Goal: Learn about a topic

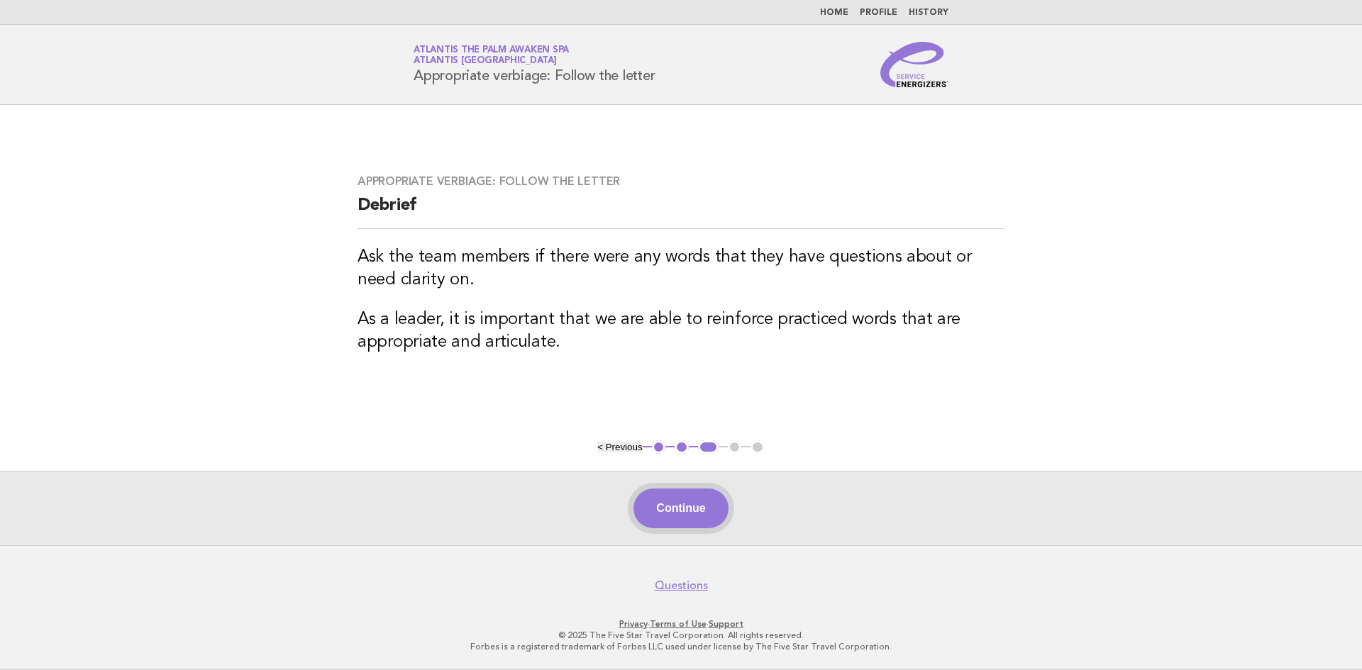
drag, startPoint x: 0, startPoint y: 0, endPoint x: 682, endPoint y: 518, distance: 856.5
click at [682, 518] on button "Continue" at bounding box center [680, 509] width 94 height 40
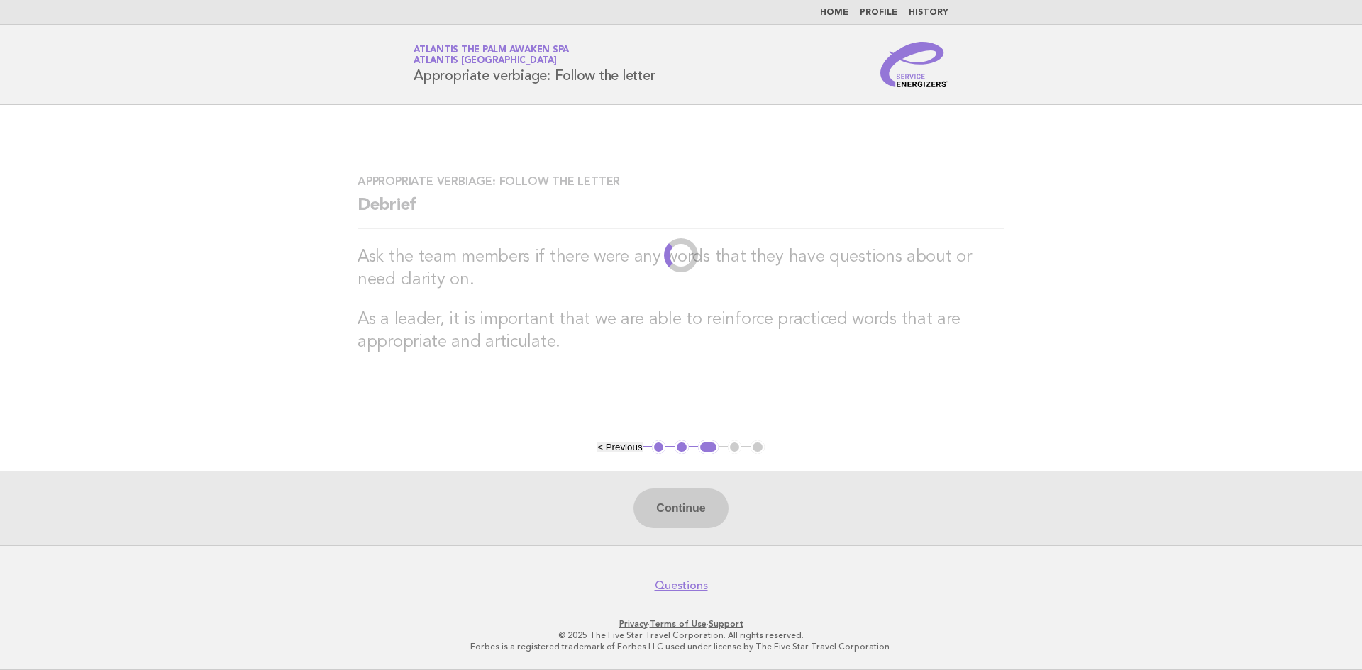
click at [839, 10] on link "Home" at bounding box center [834, 13] width 28 height 9
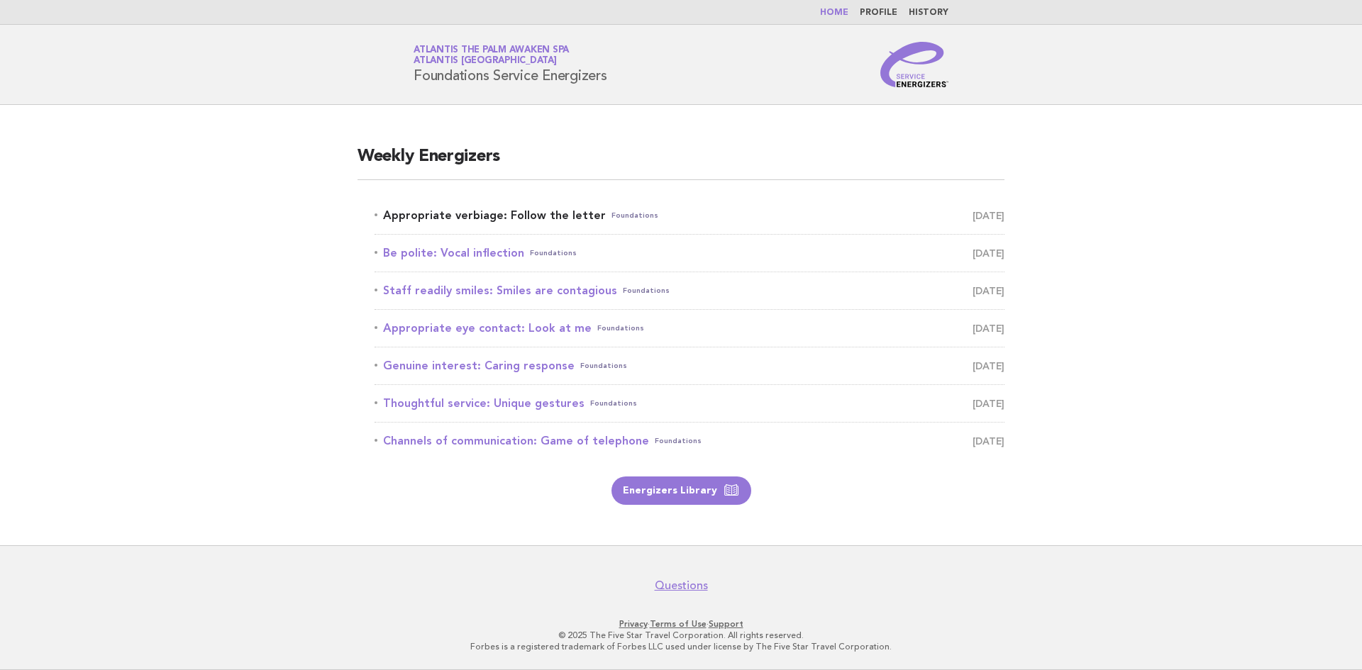
click at [505, 216] on link "Appropriate verbiage: Follow the letter Foundations [DATE]" at bounding box center [689, 216] width 630 height 20
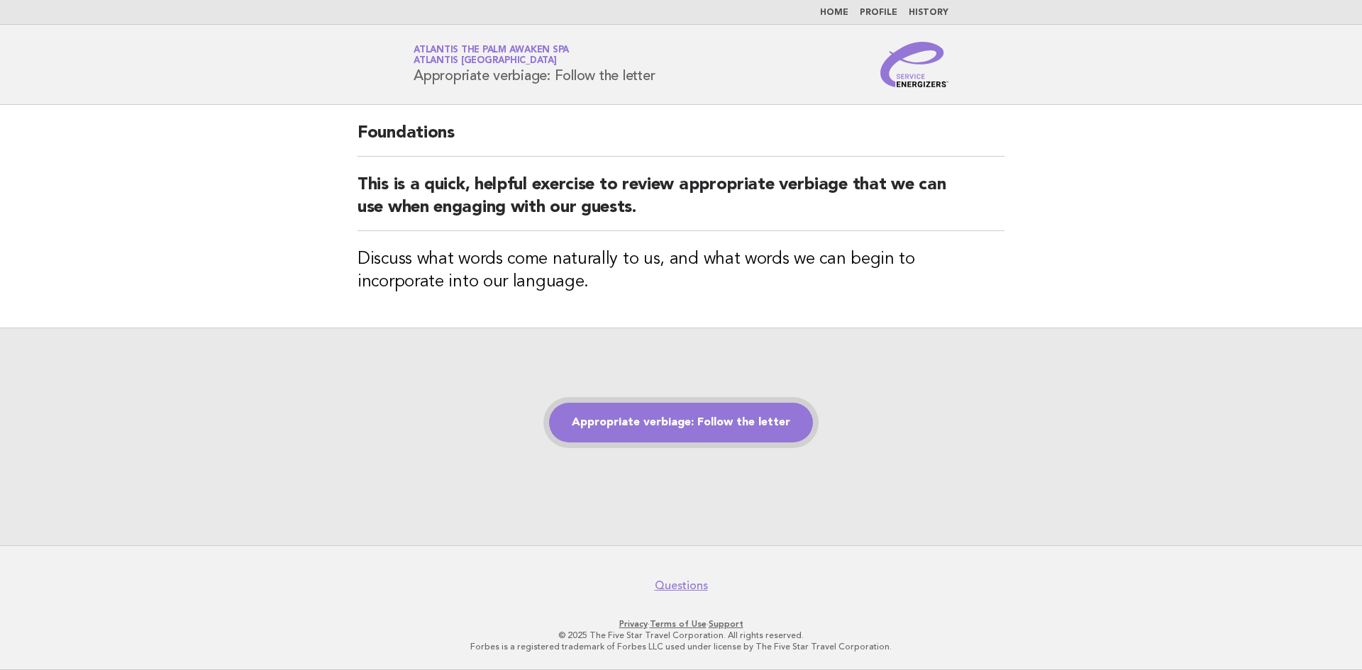
click at [682, 435] on link "Appropriate verbiage: Follow the letter" at bounding box center [681, 423] width 264 height 40
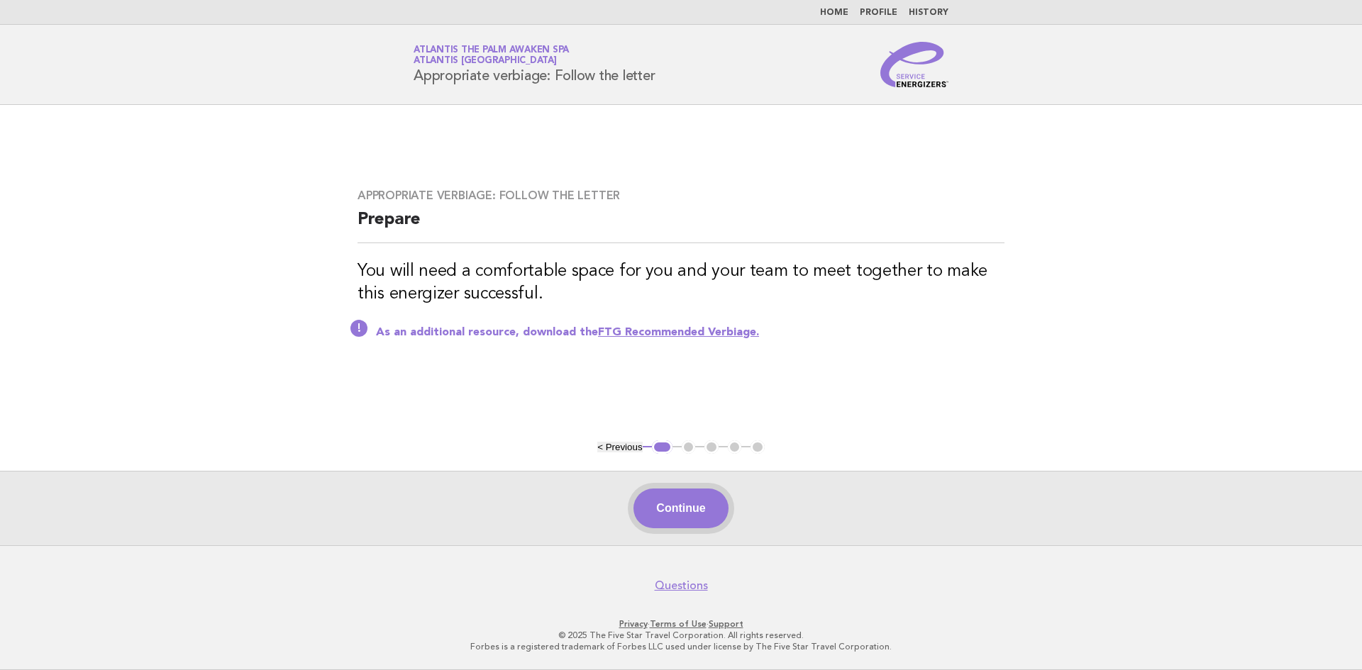
click at [657, 498] on button "Continue" at bounding box center [680, 509] width 94 height 40
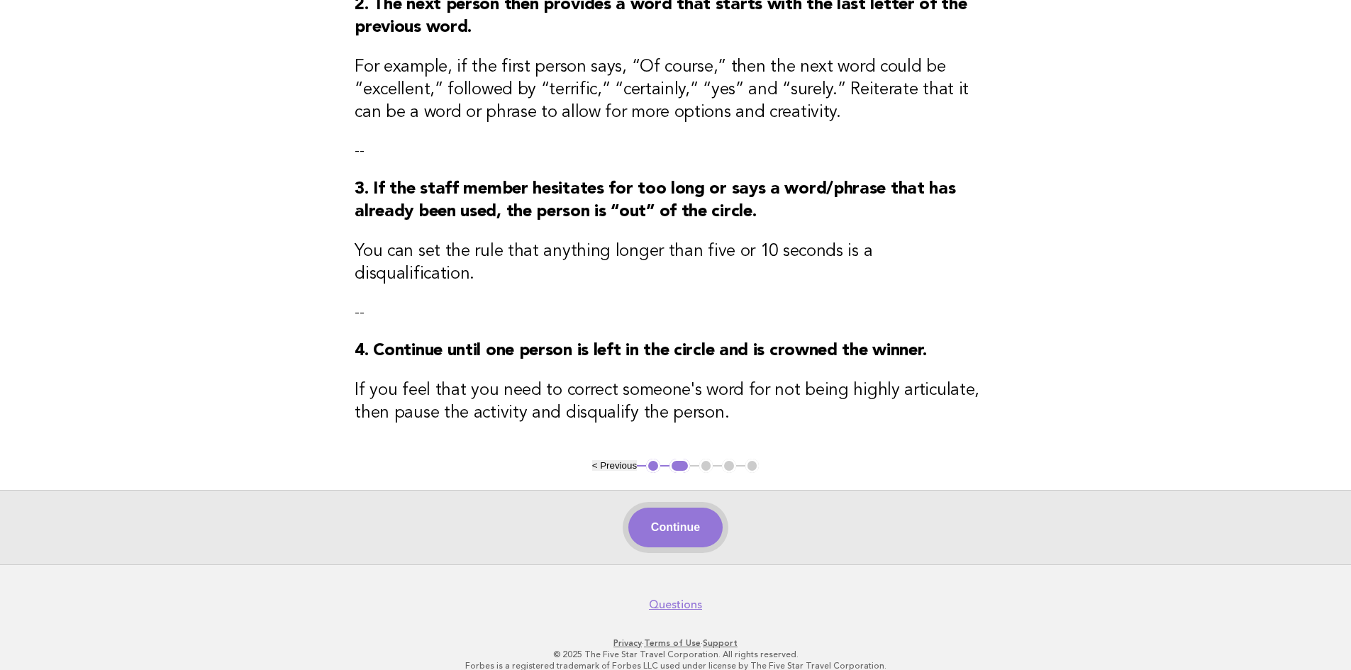
click at [678, 508] on button "Continue" at bounding box center [675, 528] width 94 height 40
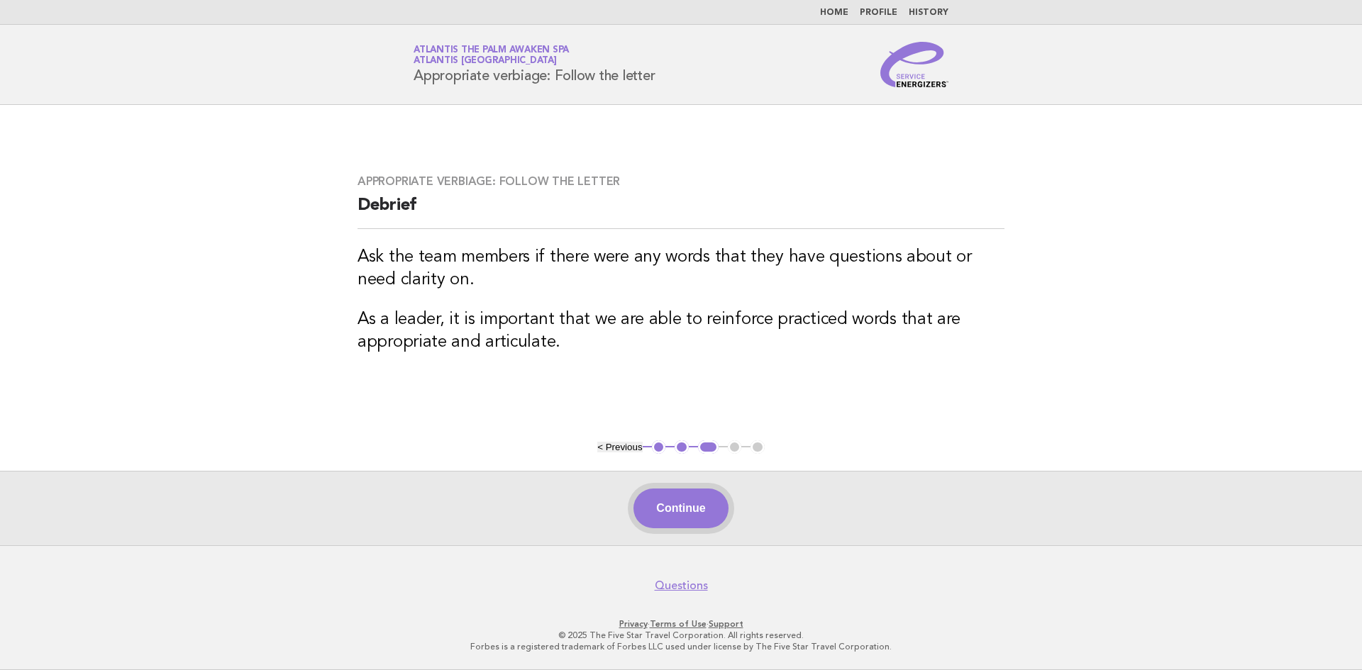
click at [659, 506] on button "Continue" at bounding box center [680, 509] width 94 height 40
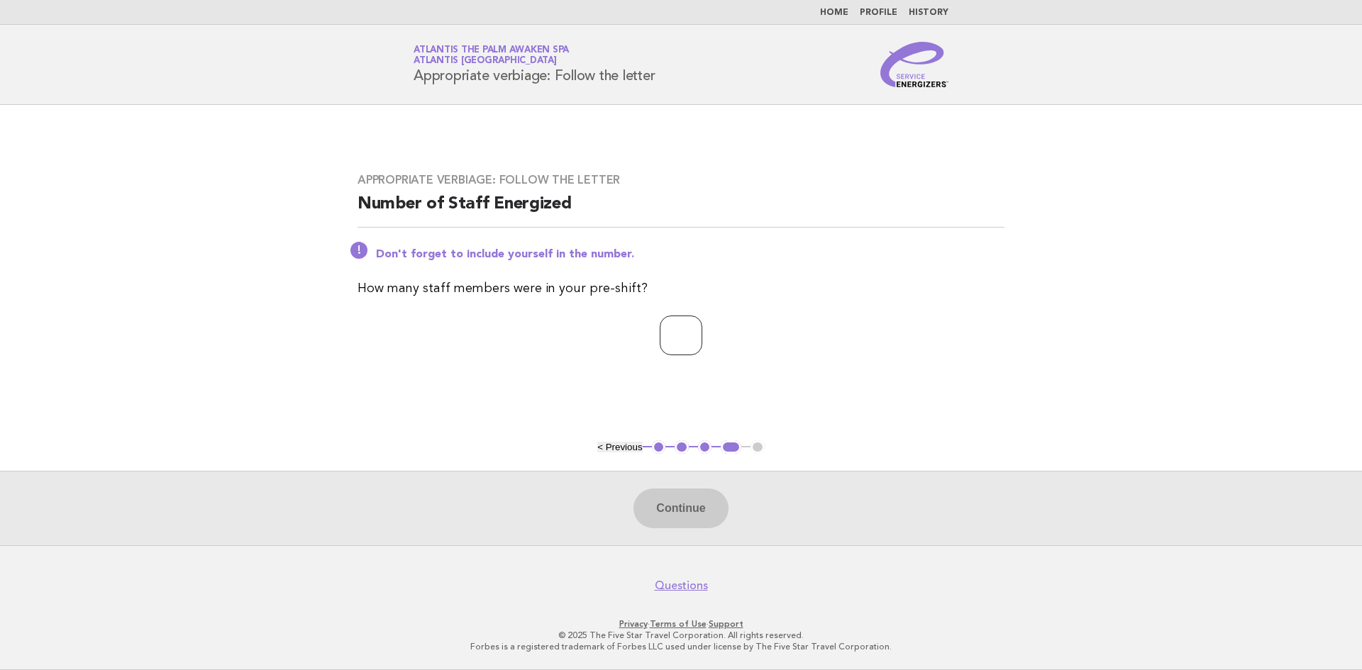
click at [660, 330] on input "number" at bounding box center [681, 336] width 43 height 40
type input "*"
click at [683, 498] on button "Continue" at bounding box center [680, 509] width 94 height 40
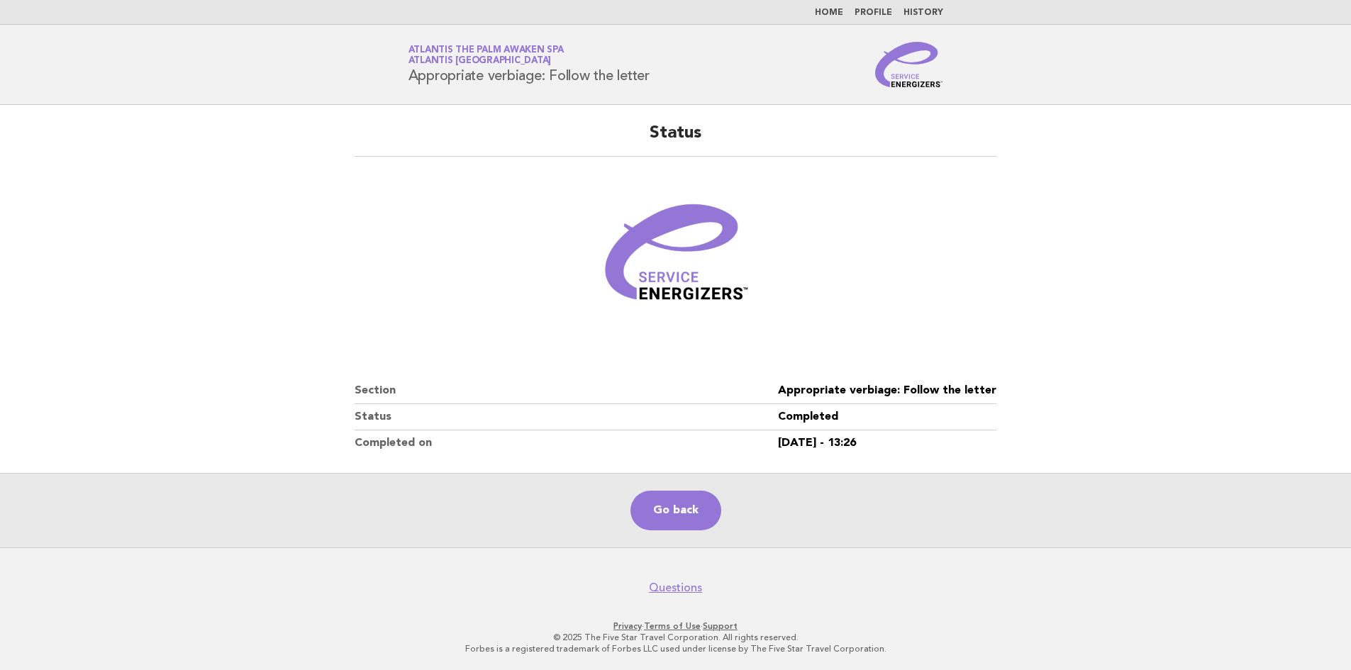
drag, startPoint x: 1237, startPoint y: 399, endPoint x: 1323, endPoint y: 365, distance: 92.1
click at [1237, 399] on main "Status Section Appropriate verbiage: Follow the letter Status Completed Complet…" at bounding box center [675, 326] width 1351 height 443
